Goal: Use online tool/utility: Utilize a website feature to perform a specific function

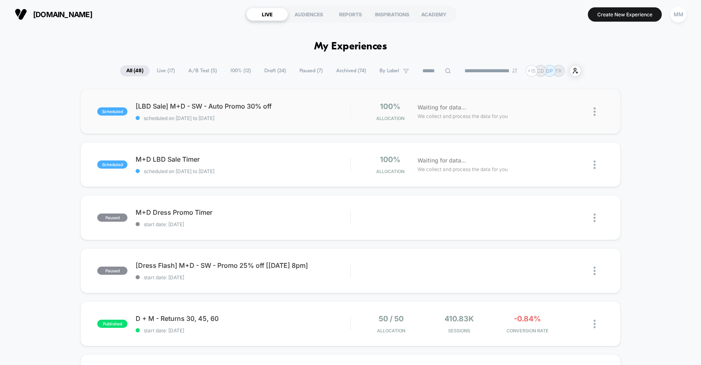
click at [276, 123] on div "scheduled [LBD Sale] M+D - SW - Auto Promo 30% off scheduled on [DATE] to [DATE…" at bounding box center [349, 111] width 539 height 45
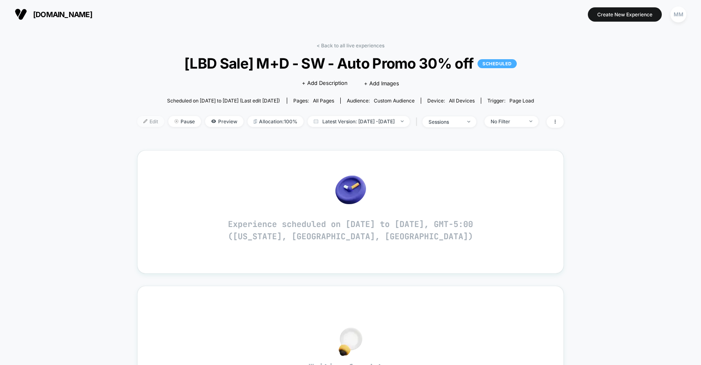
click at [143, 121] on img at bounding box center [145, 121] width 4 height 4
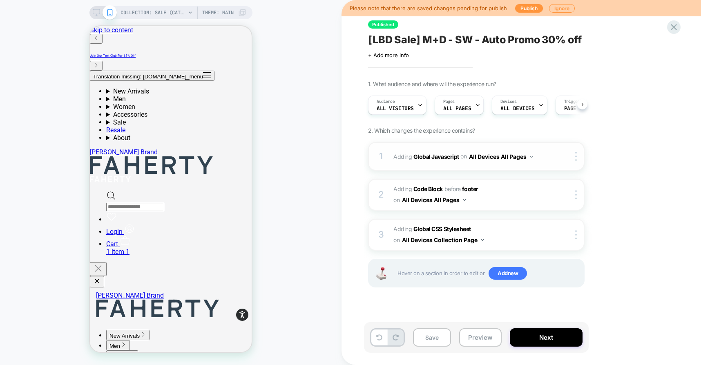
scroll to position [0, 0]
click at [441, 159] on b "Global Javascript" at bounding box center [436, 156] width 46 height 7
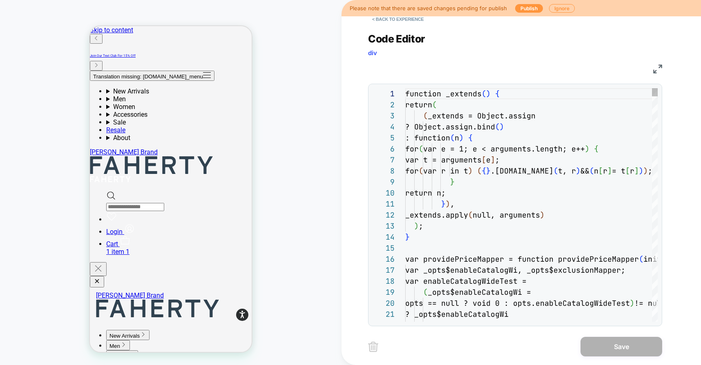
scroll to position [110, 0]
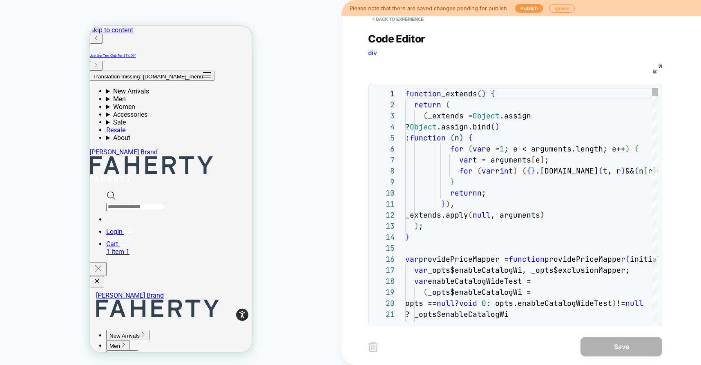
type textarea "**********"
